Goal: Information Seeking & Learning: Learn about a topic

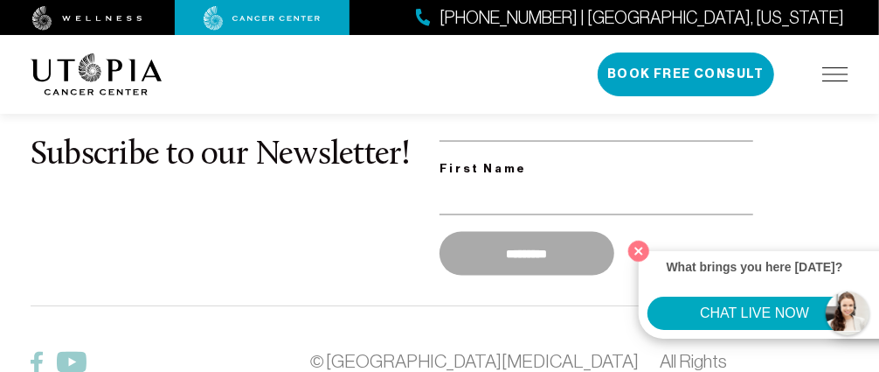
scroll to position [4284, 0]
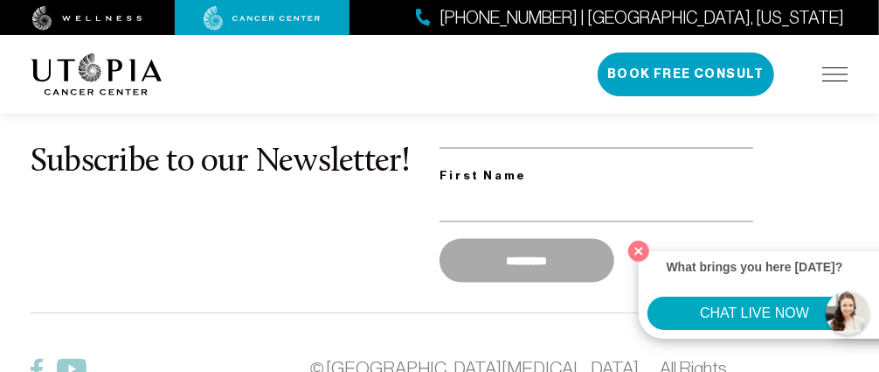
drag, startPoint x: 809, startPoint y: 332, endPoint x: 827, endPoint y: 278, distance: 57.2
click at [823, 291] on div "What brings you here today? CHAT LIVE NOW" at bounding box center [768, 294] width 258 height 87
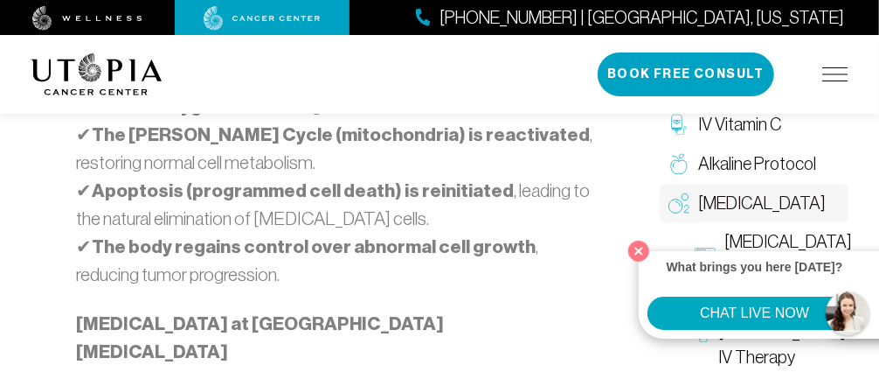
scroll to position [1777, 0]
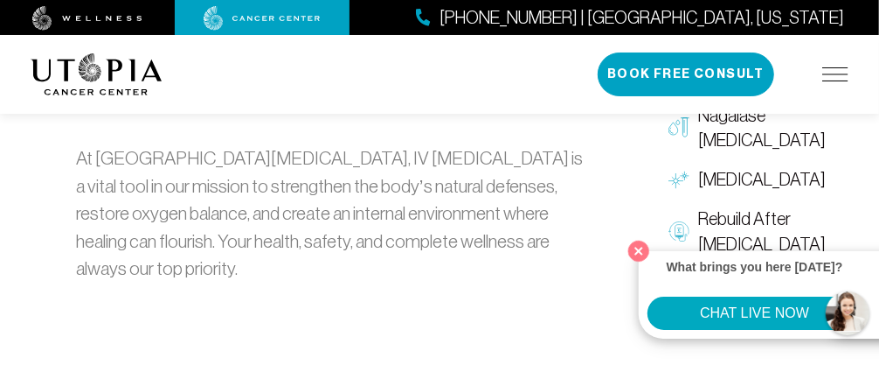
scroll to position [3889, 0]
